Goal: Task Accomplishment & Management: Manage account settings

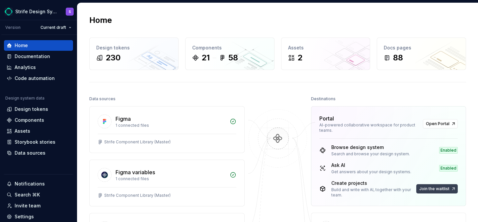
click at [429, 192] on button "Join the waitlist" at bounding box center [436, 188] width 41 height 9
click at [432, 190] on span "Join the waitlist" at bounding box center [434, 188] width 30 height 5
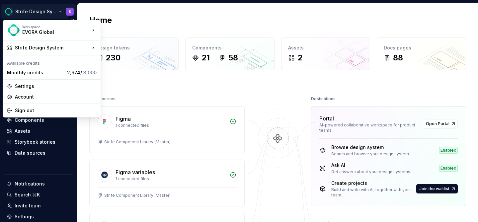
click at [55, 12] on html "Strife Design System S Version Current draft Home Documentation Analytics Code …" at bounding box center [239, 111] width 478 height 222
click at [144, 68] on html "Strife Design System S Version Current draft Home Documentation Analytics Code …" at bounding box center [239, 111] width 478 height 222
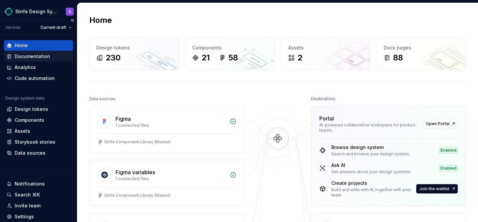
click at [40, 56] on div "Documentation" at bounding box center [33, 56] width 36 height 7
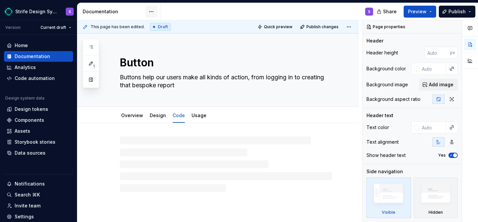
click at [153, 13] on html "Strife Design System S Version Current draft Home Documentation Analytics Code …" at bounding box center [239, 111] width 478 height 222
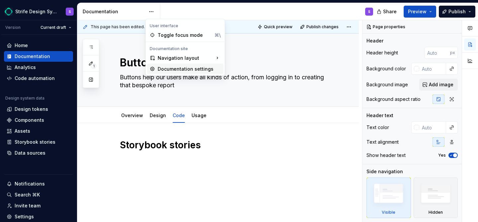
click at [163, 68] on div "Documentation settings" at bounding box center [189, 69] width 63 height 7
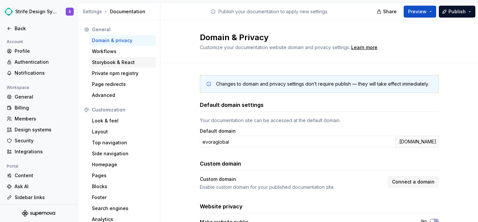
click at [125, 61] on div "Storybook & React" at bounding box center [122, 62] width 61 height 7
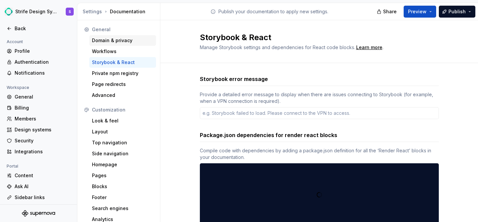
click at [117, 40] on div "Domain & privacy" at bounding box center [122, 40] width 61 height 7
type textarea "*"
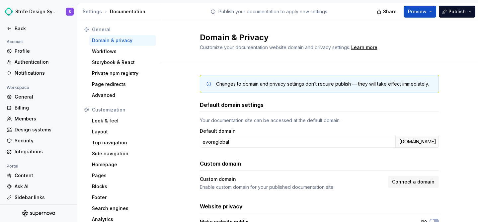
scroll to position [40, 0]
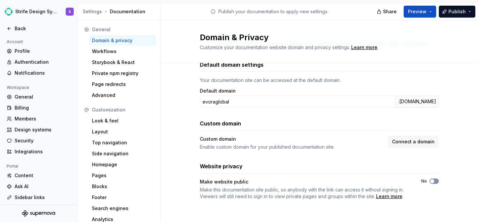
click at [433, 182] on span "button" at bounding box center [432, 181] width 4 height 4
click at [26, 142] on div "Security" at bounding box center [43, 140] width 56 height 7
